Goal: Check status: Check status

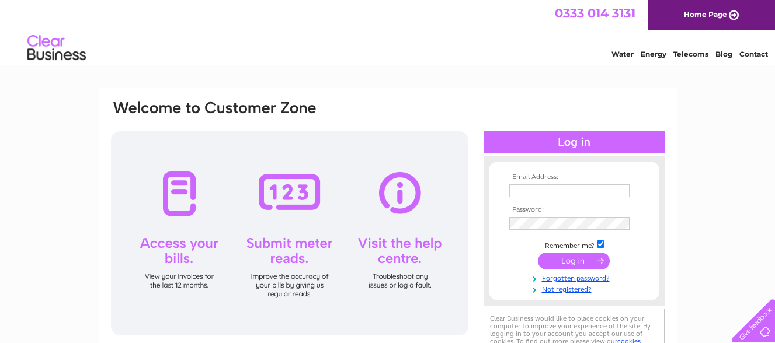
type input "[EMAIL_ADDRESS][DOMAIN_NAME]"
click at [563, 265] on input "submit" at bounding box center [574, 261] width 72 height 16
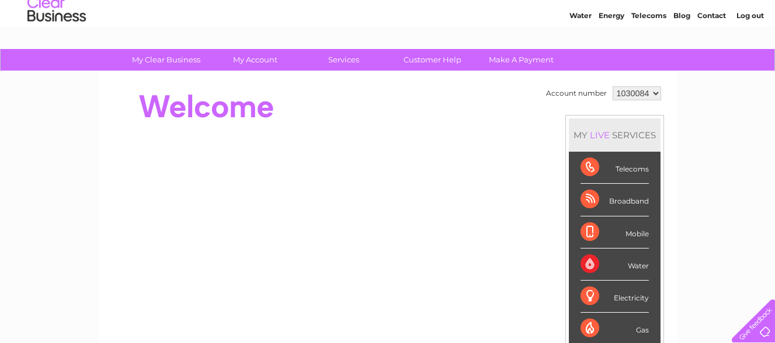
scroll to position [58, 0]
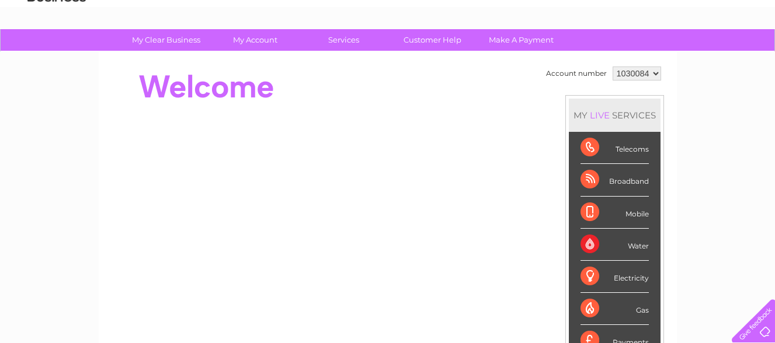
click at [606, 276] on div "Electricity" at bounding box center [614, 277] width 68 height 32
click at [590, 277] on div "Electricity" at bounding box center [614, 277] width 68 height 32
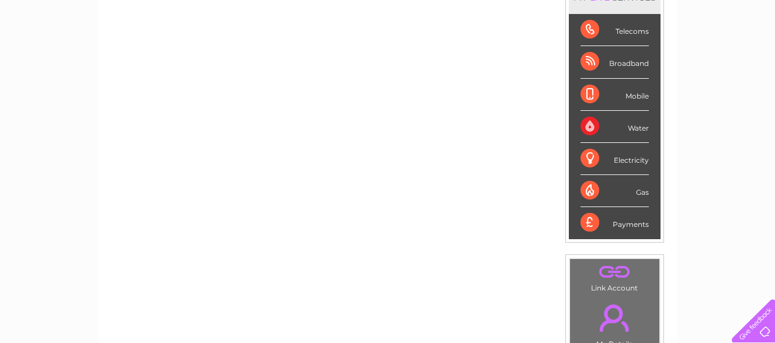
scroll to position [175, 0]
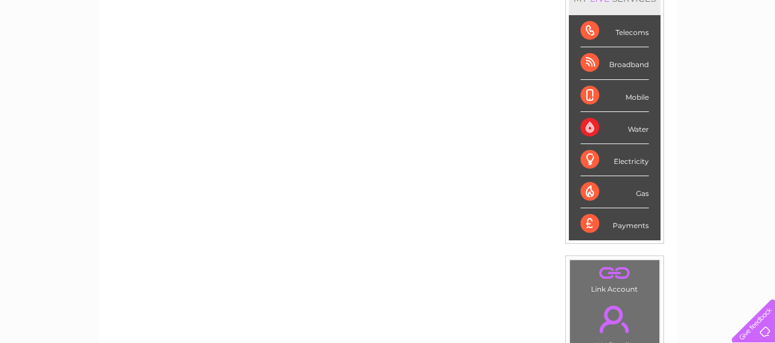
click at [623, 163] on div "Electricity" at bounding box center [614, 160] width 68 height 32
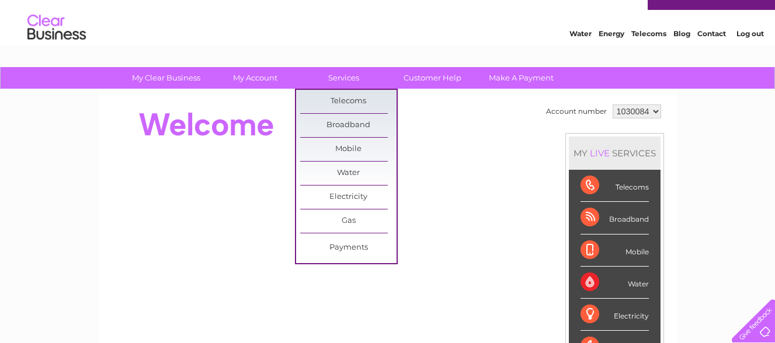
scroll to position [0, 0]
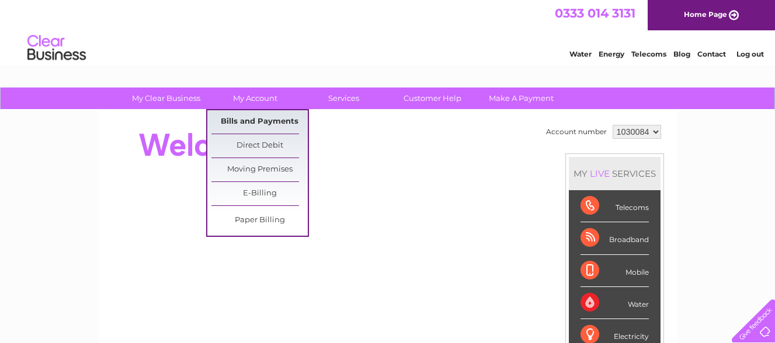
click at [273, 120] on link "Bills and Payments" at bounding box center [259, 121] width 96 height 23
